Goal: Information Seeking & Learning: Learn about a topic

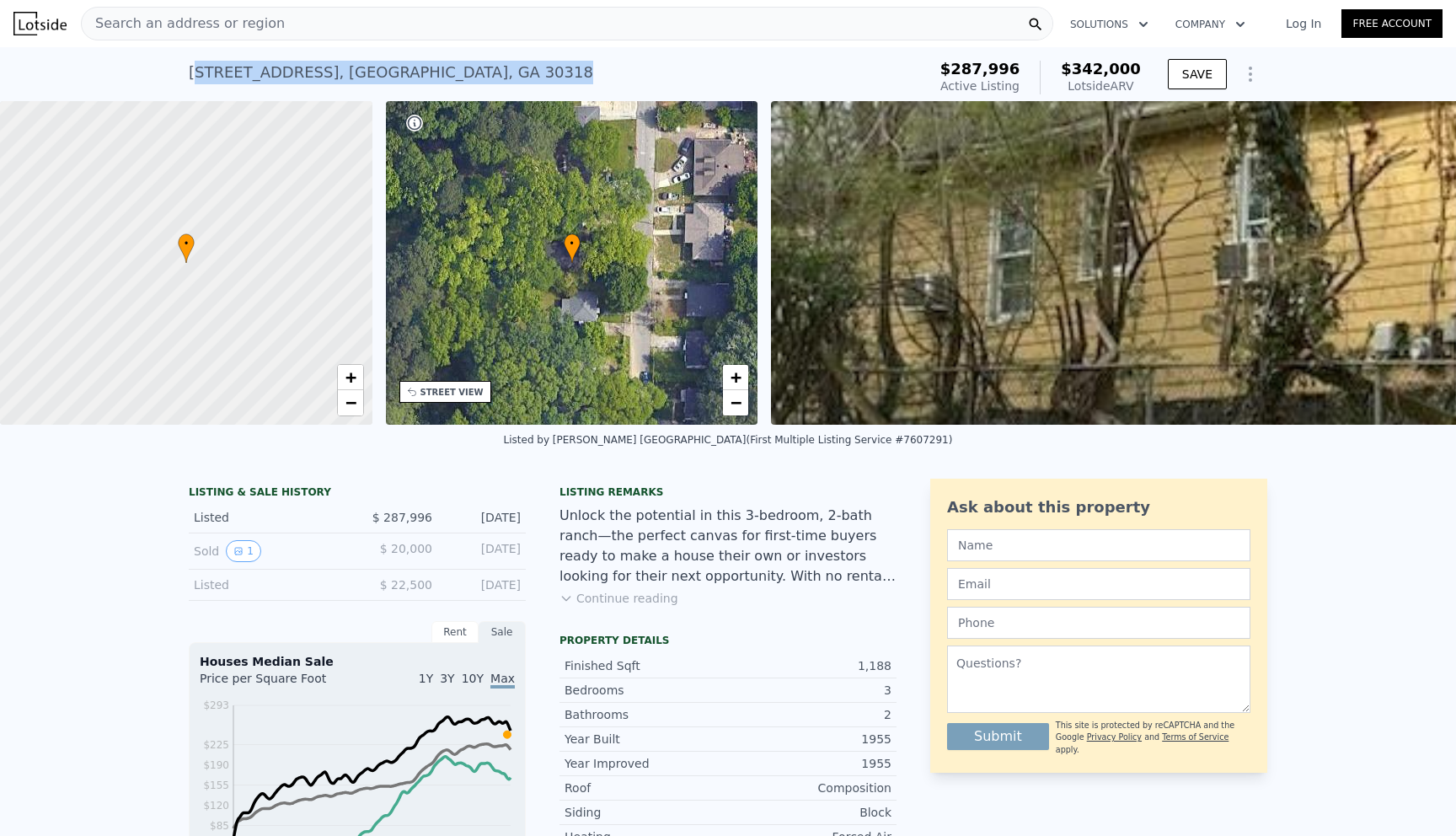
drag, startPoint x: 195, startPoint y: 79, endPoint x: 522, endPoint y: 74, distance: 327.0
click at [522, 74] on div "474 Center Hill Ave NW , Atlanta , GA 30318 Active at $287,996 (~ARV $342k )" at bounding box center [554, 78] width 731 height 47
copy div "74 Center Hill Ave NW , Atlanta , GA 30318"
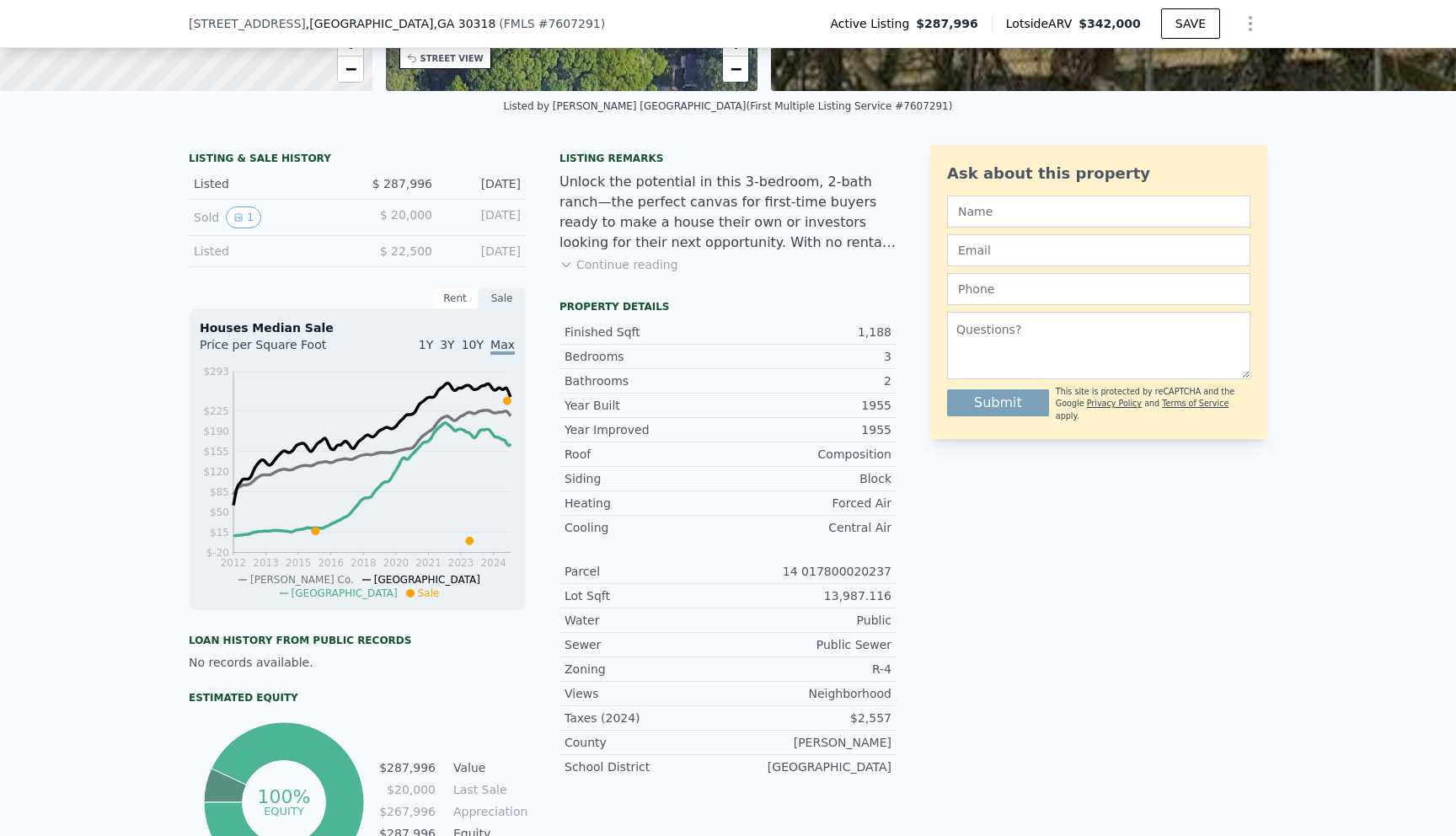
scroll to position [406, 0]
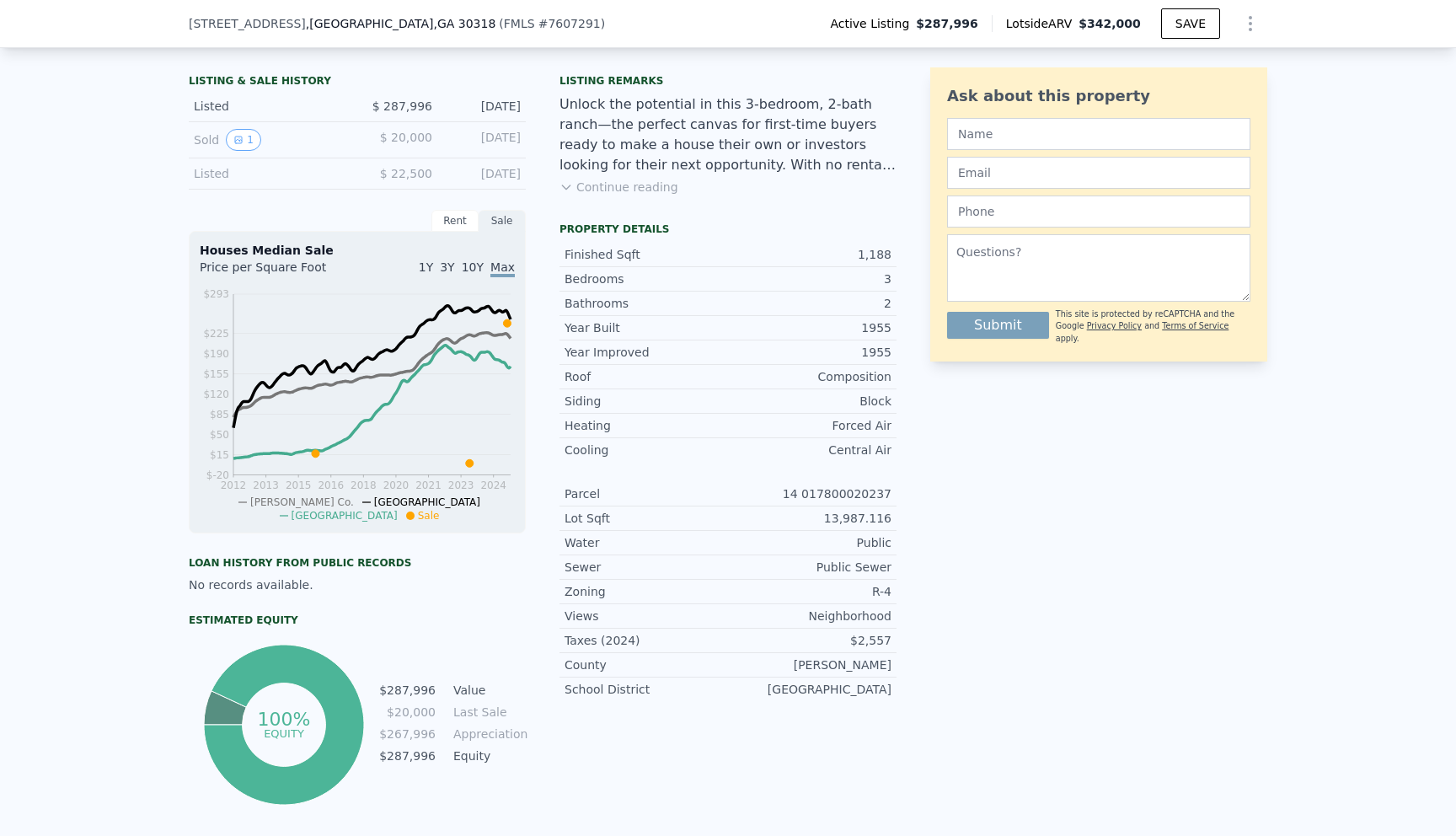
click at [451, 225] on div "Rent" at bounding box center [455, 221] width 47 height 22
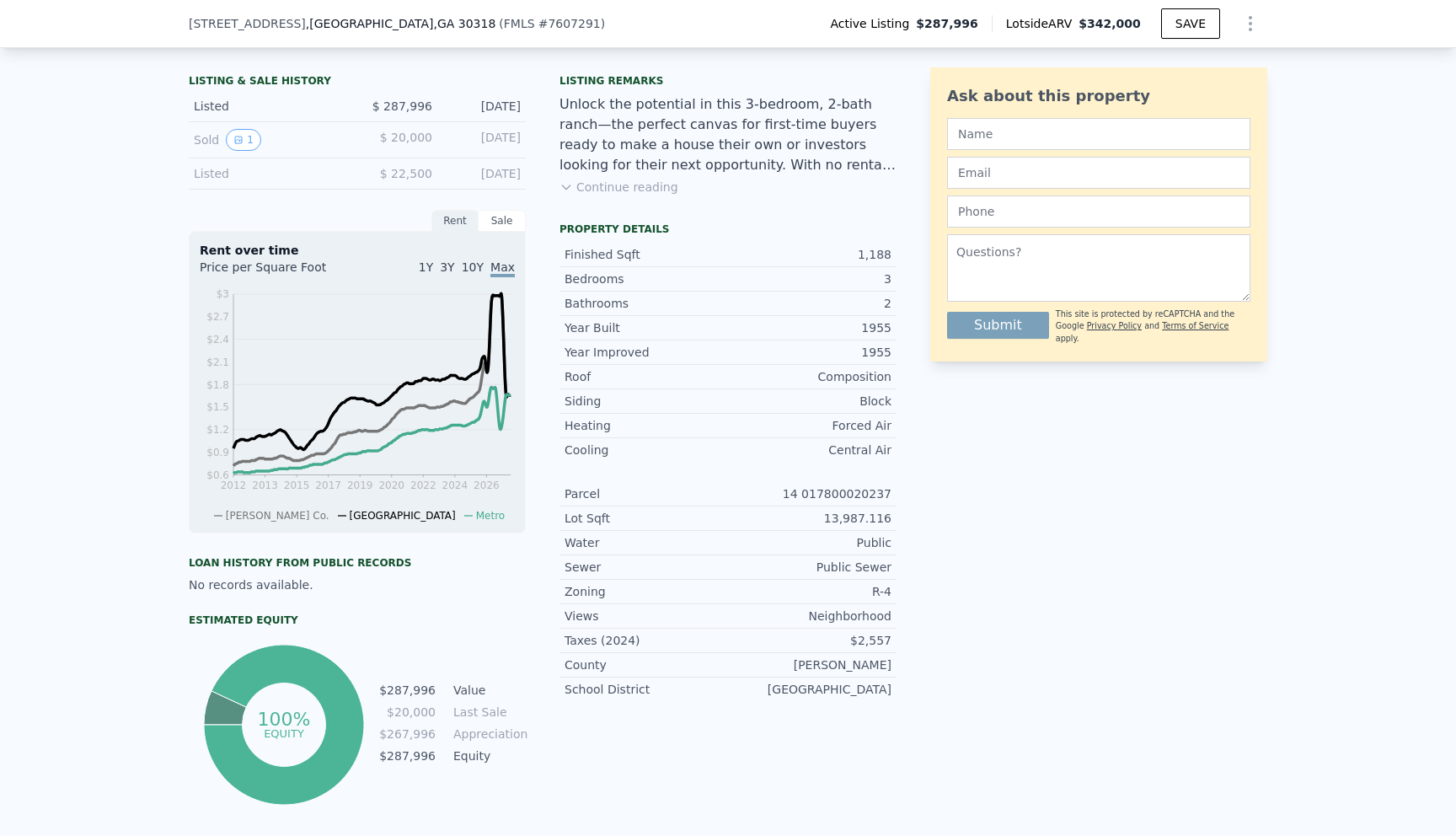
click at [501, 223] on div "Sale" at bounding box center [502, 221] width 47 height 22
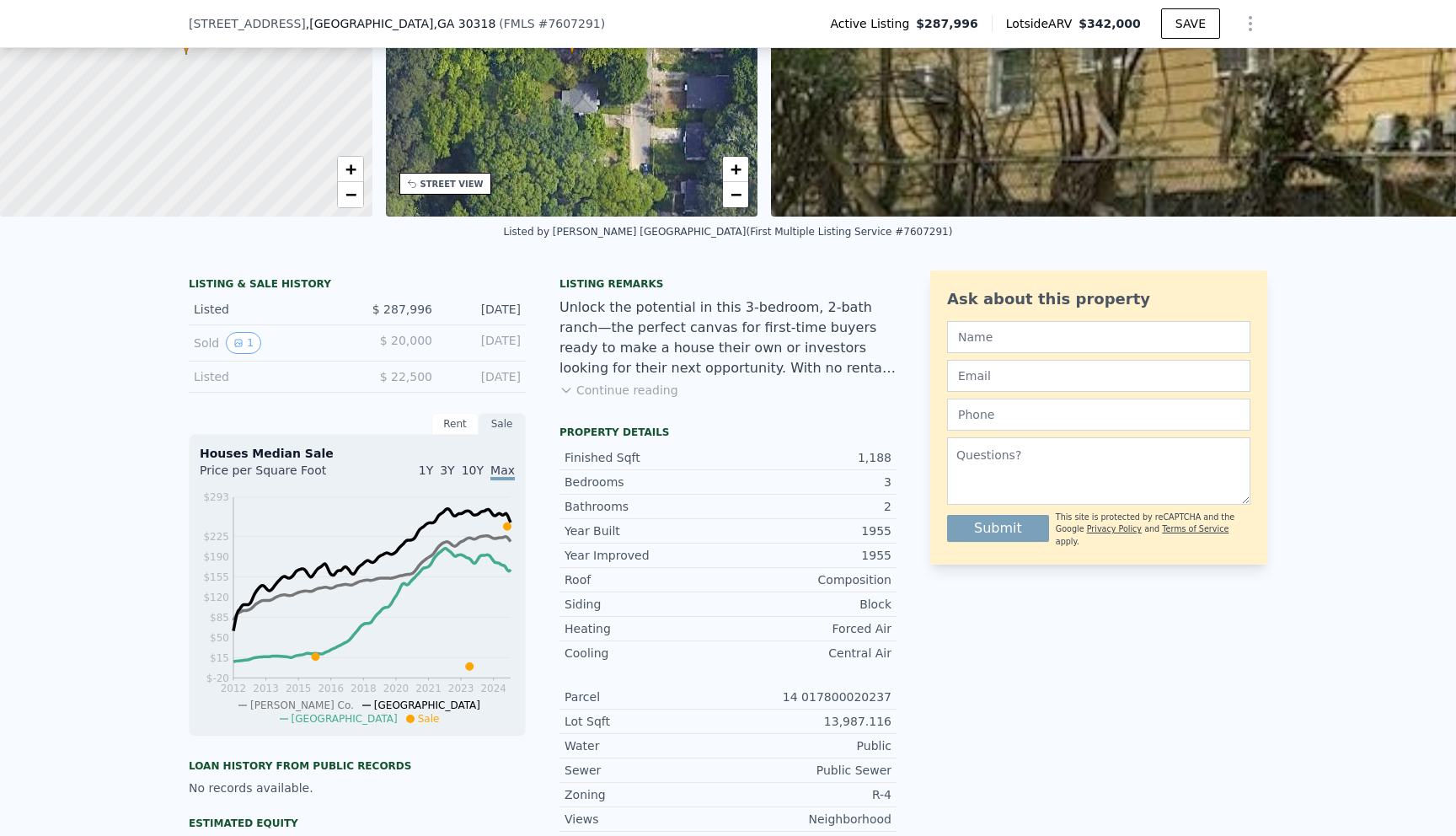
scroll to position [206, 0]
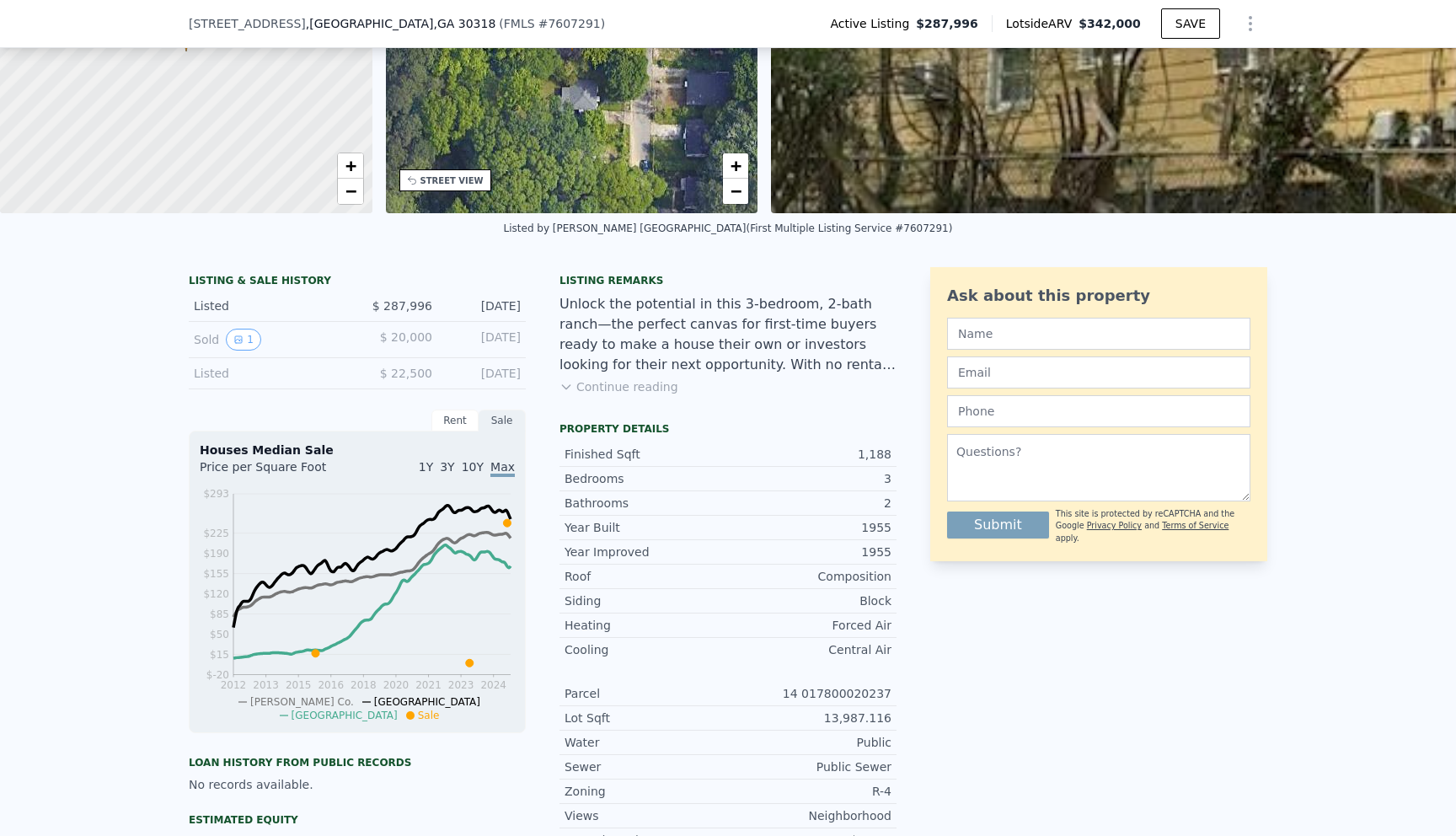
click at [575, 386] on button "Continue reading" at bounding box center [618, 386] width 119 height 17
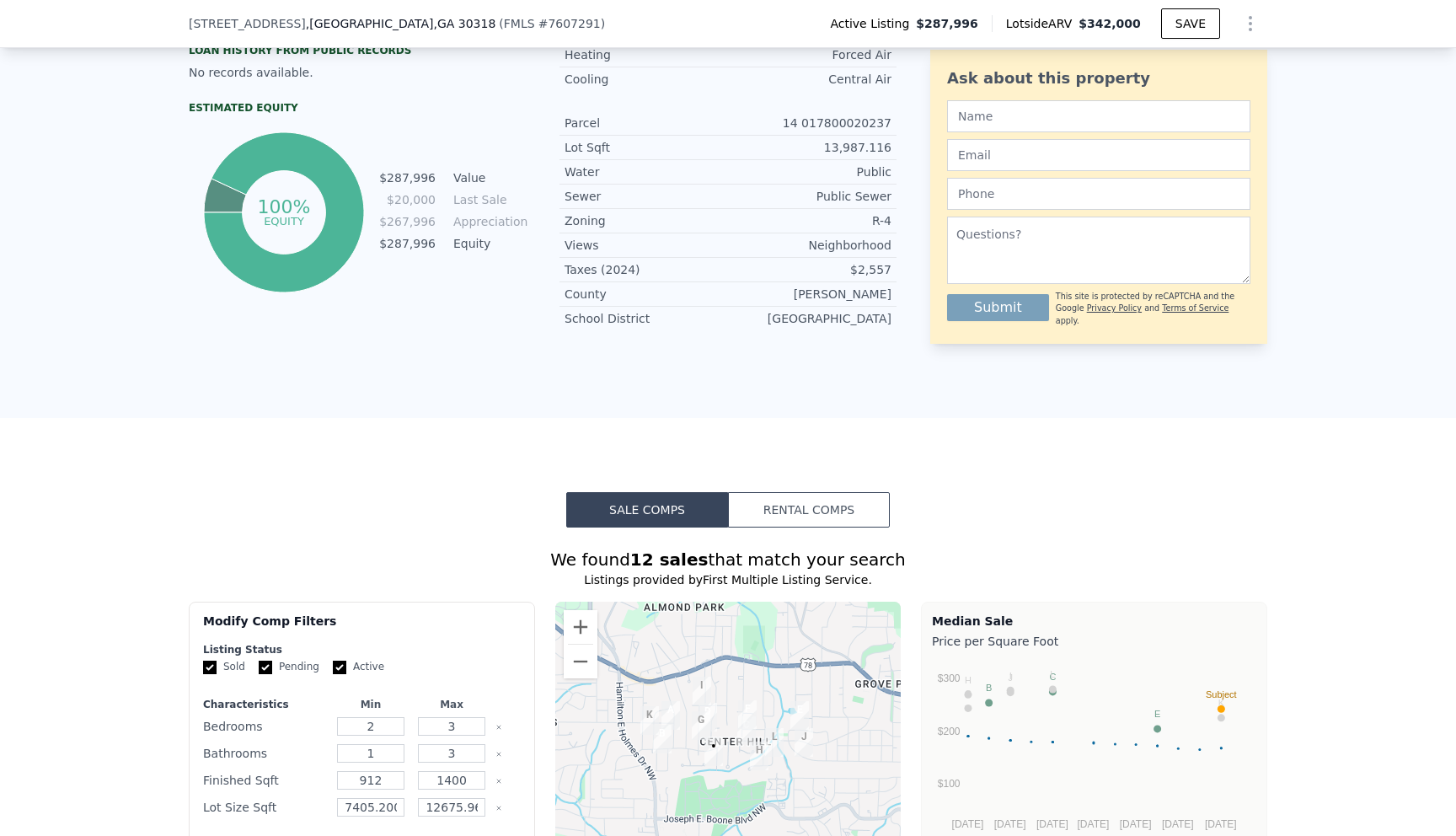
scroll to position [935, 0]
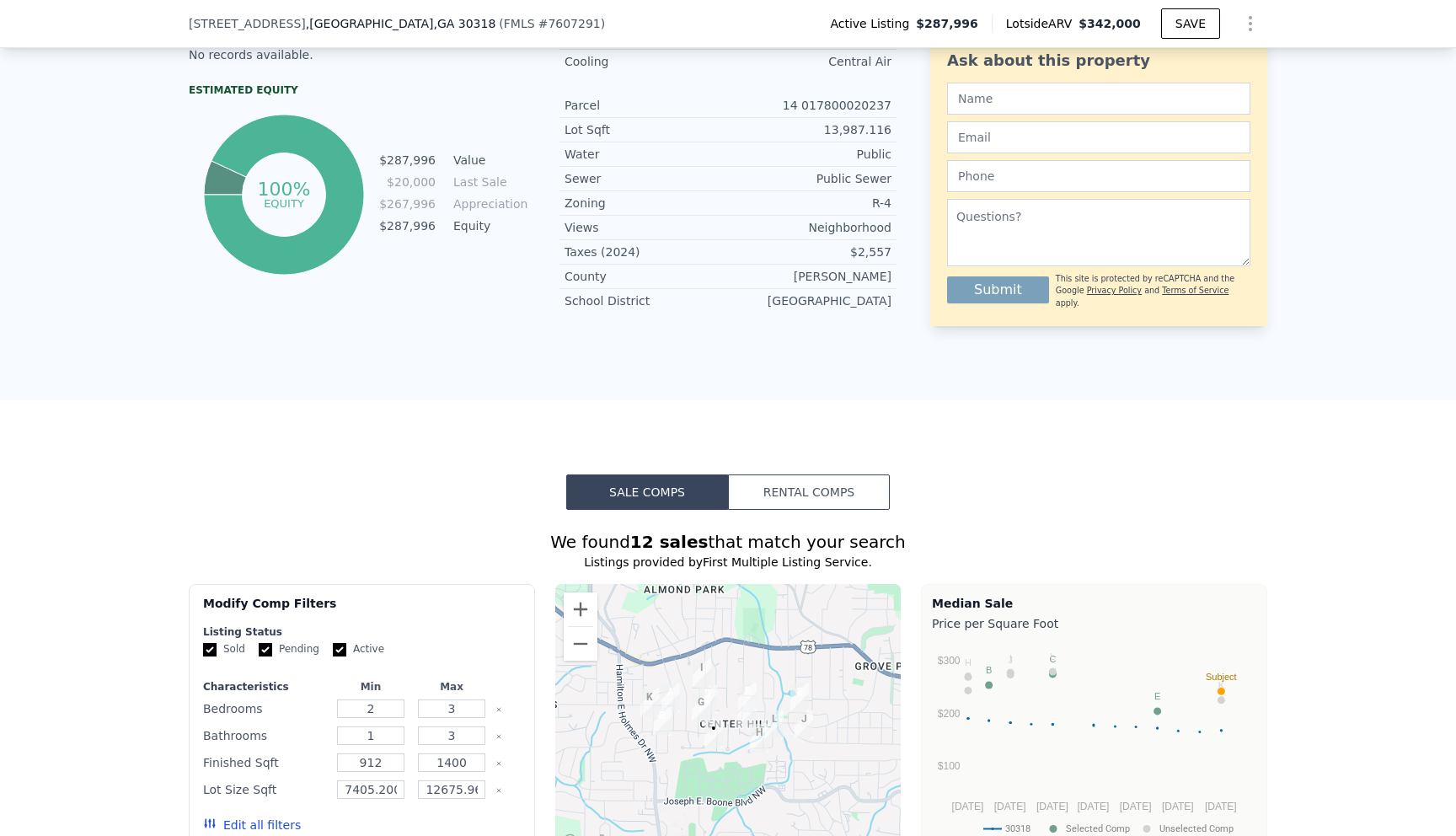
click at [793, 475] on button "Rental Comps" at bounding box center [808, 492] width 161 height 35
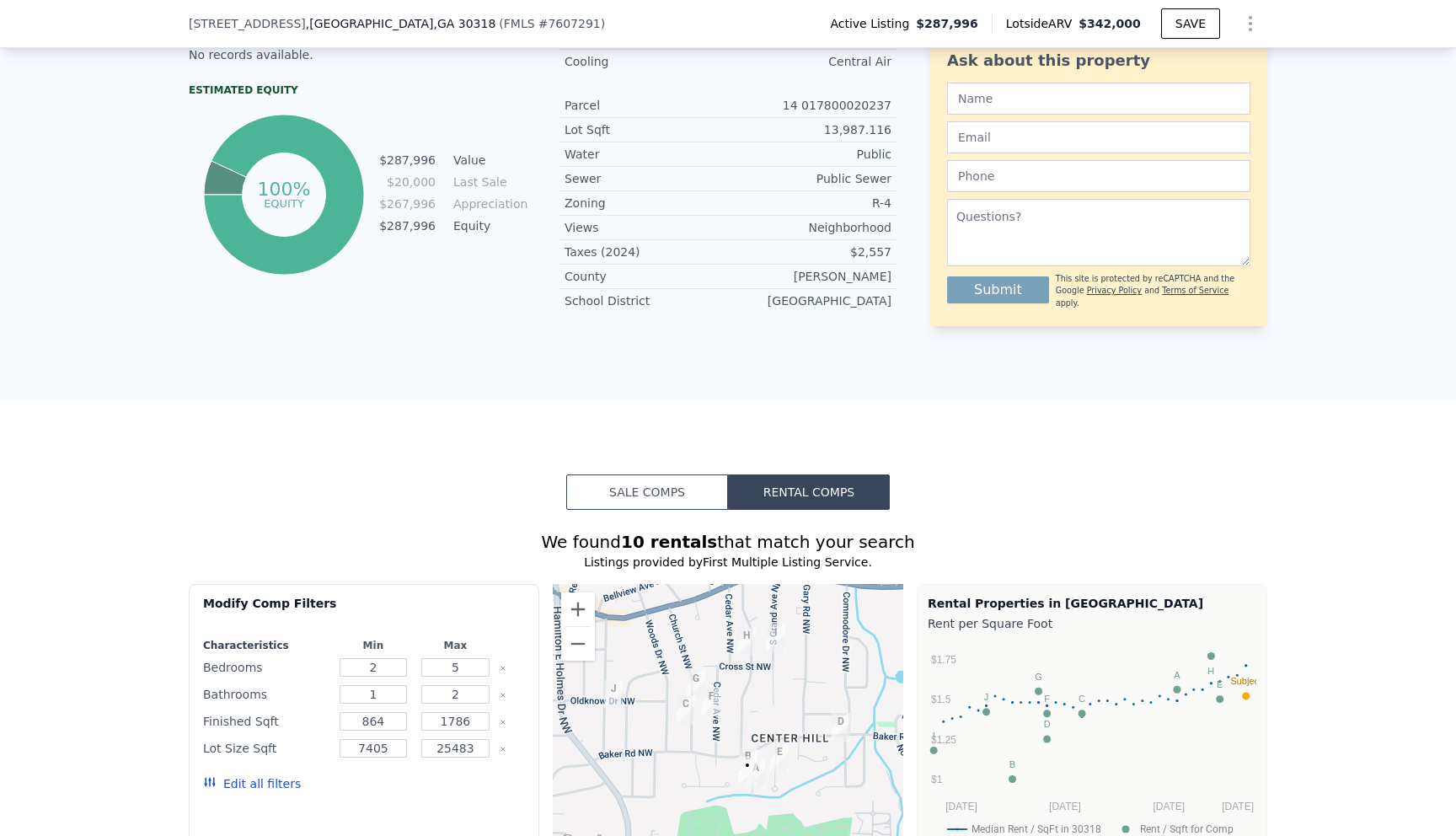
click at [672, 475] on button "Sale Comps" at bounding box center [647, 492] width 161 height 35
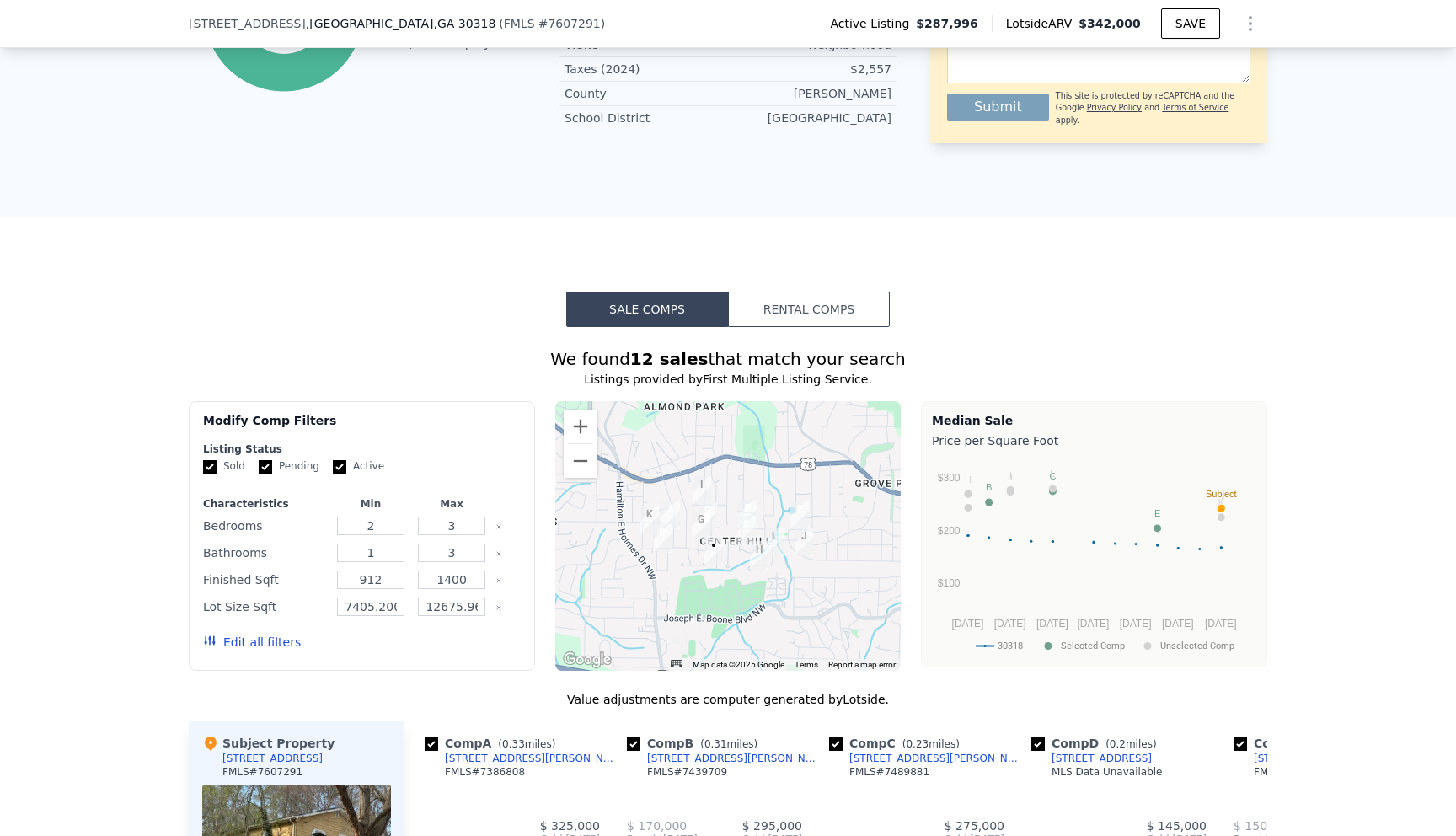
scroll to position [1285, 0]
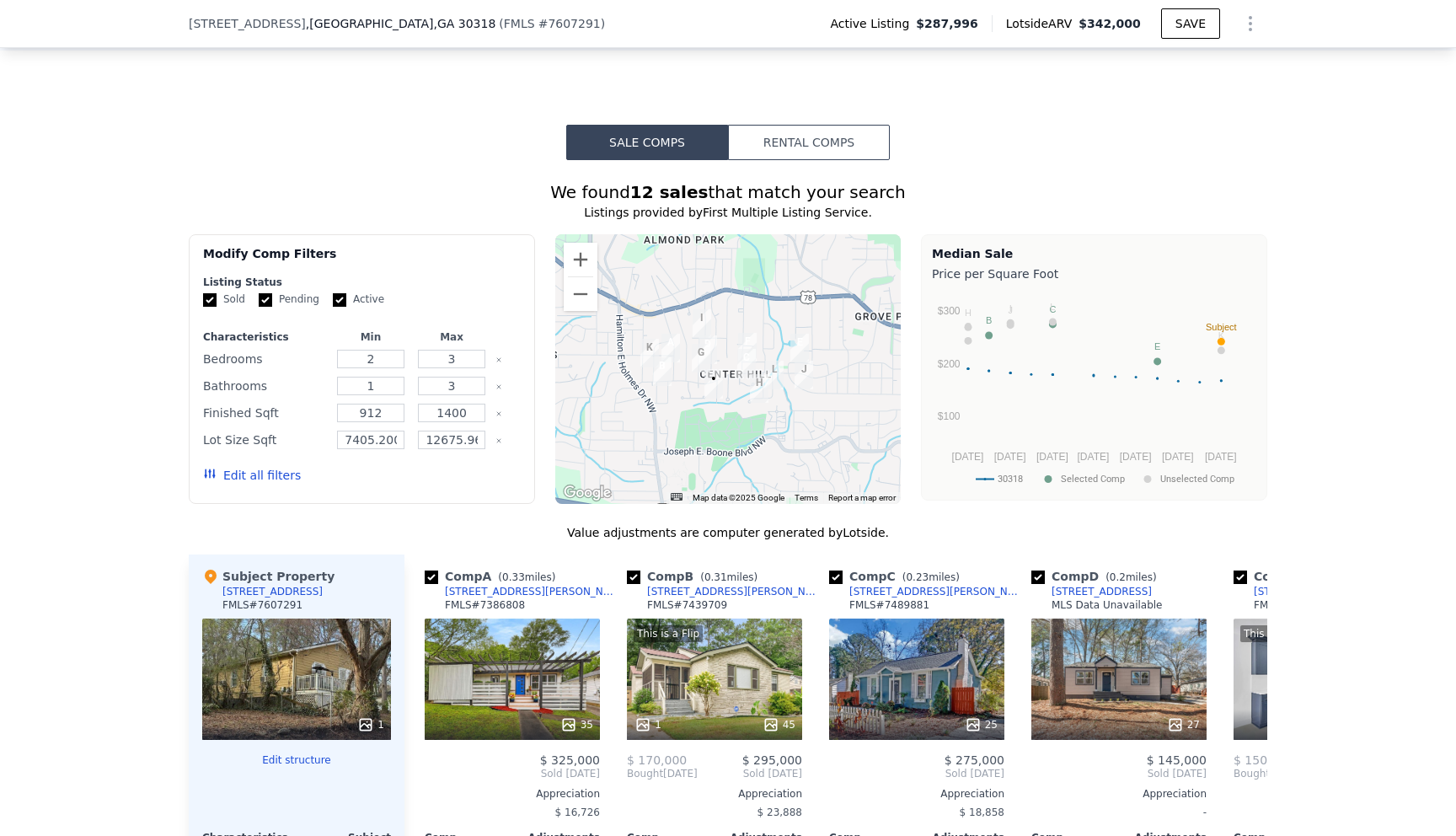
click at [265, 293] on input "Pending" at bounding box center [266, 300] width 14 height 14
checkbox input "false"
click at [319, 292] on div "Sold Pending Active" at bounding box center [361, 299] width 318 height 15
click at [329, 292] on div "Sold Pending Active" at bounding box center [361, 299] width 318 height 15
click at [336, 293] on input "Active" at bounding box center [340, 300] width 14 height 14
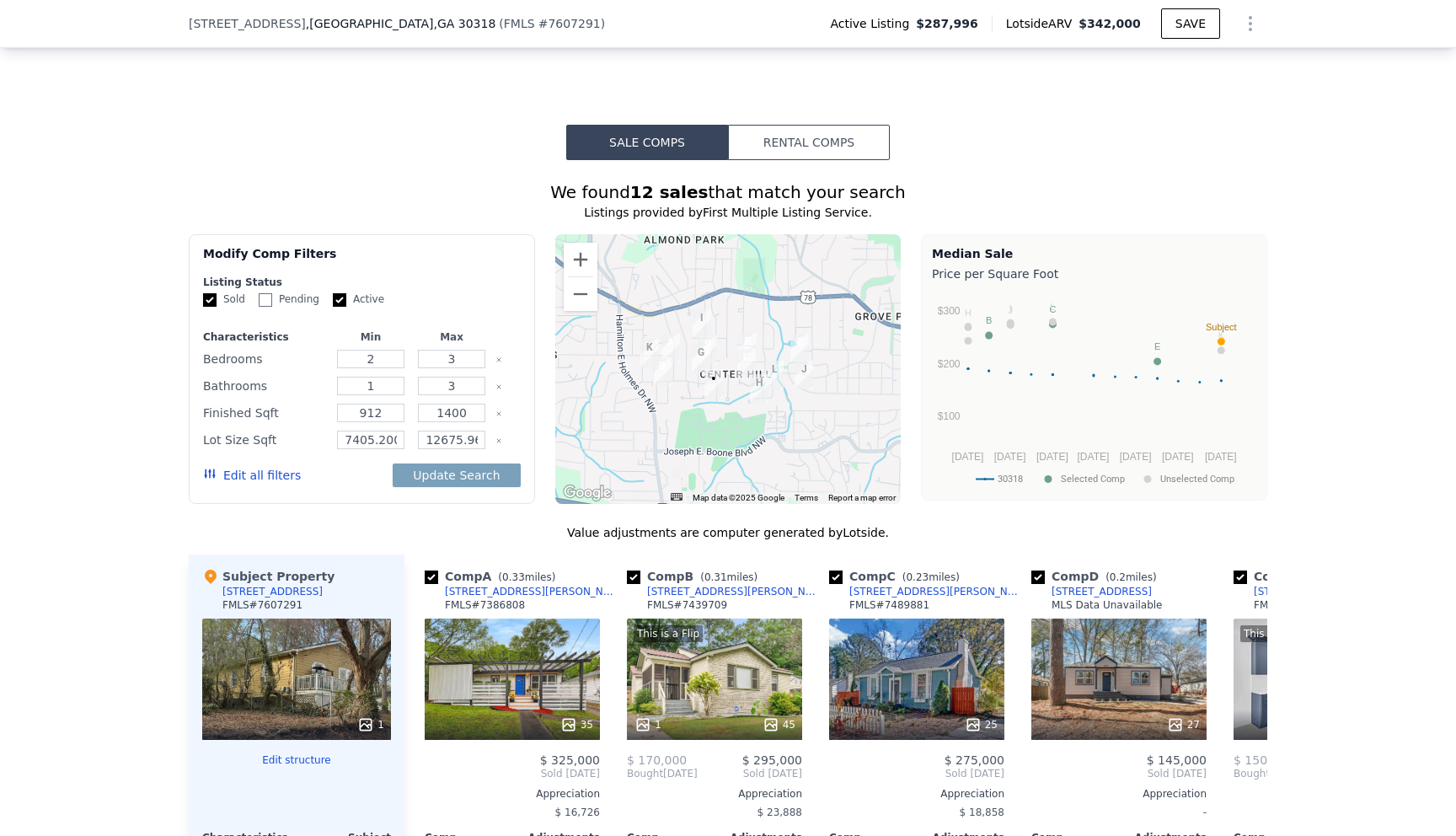
checkbox input "false"
click at [419, 464] on button "Update Search" at bounding box center [456, 476] width 127 height 24
click at [355, 482] on div "Modify Comp Filters Listing Status Sold Pending Active Characteristics Min Max …" at bounding box center [362, 369] width 347 height 270
